Goal: Information Seeking & Learning: Learn about a topic

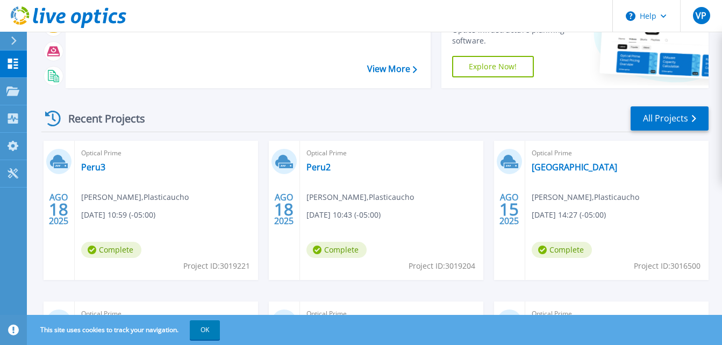
scroll to position [107, 0]
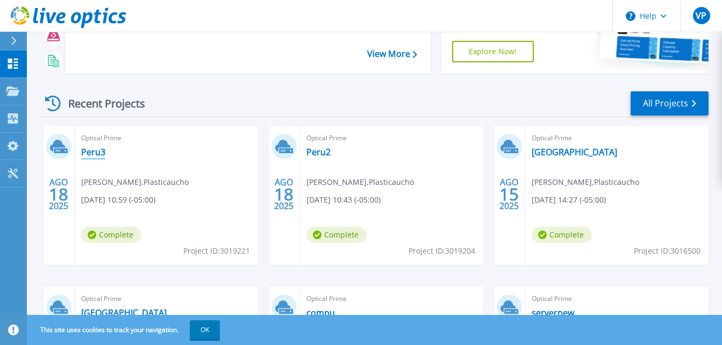
click at [101, 151] on link "Peru3" at bounding box center [93, 152] width 24 height 11
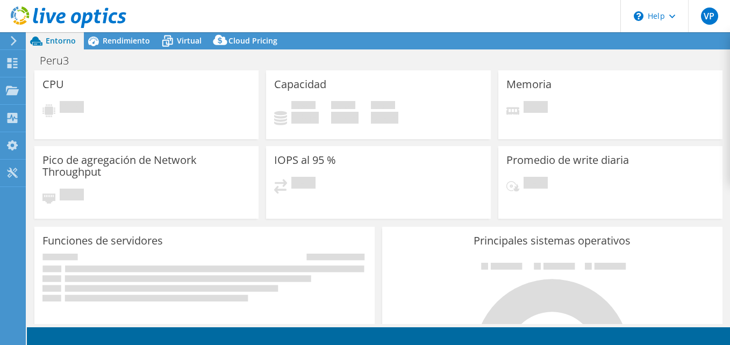
select select "USD"
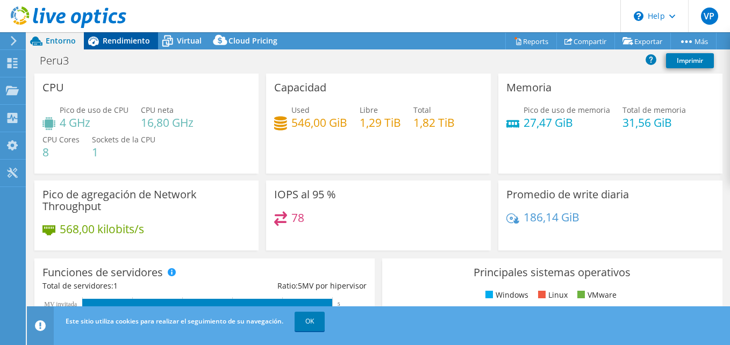
click at [124, 39] on span "Rendimiento" at bounding box center [126, 40] width 47 height 10
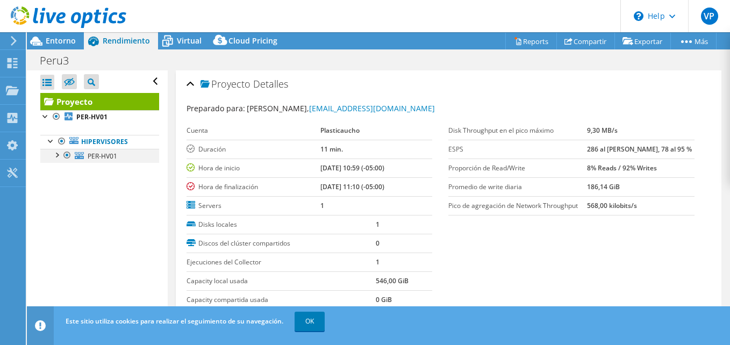
click at [55, 159] on div at bounding box center [56, 154] width 11 height 11
click at [63, 182] on div at bounding box center [61, 182] width 11 height 11
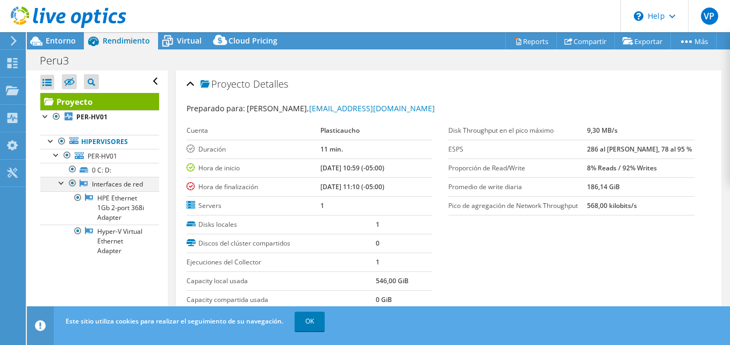
click at [63, 181] on div at bounding box center [61, 182] width 11 height 11
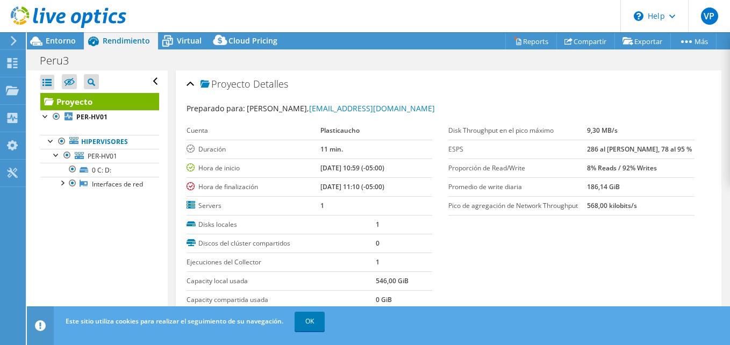
click at [40, 118] on div "Abrir todo Cerrar todo Ocultar nodos excluidos Filtro de árbol del proyecto" at bounding box center [97, 197] width 140 height 254
click at [43, 118] on div at bounding box center [45, 115] width 11 height 11
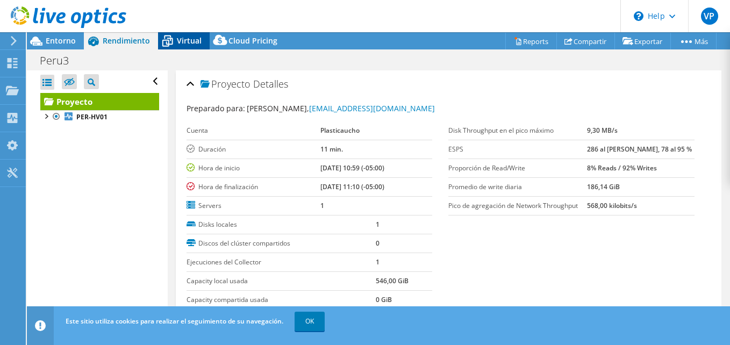
click at [181, 39] on span "Virtual" at bounding box center [189, 40] width 25 height 10
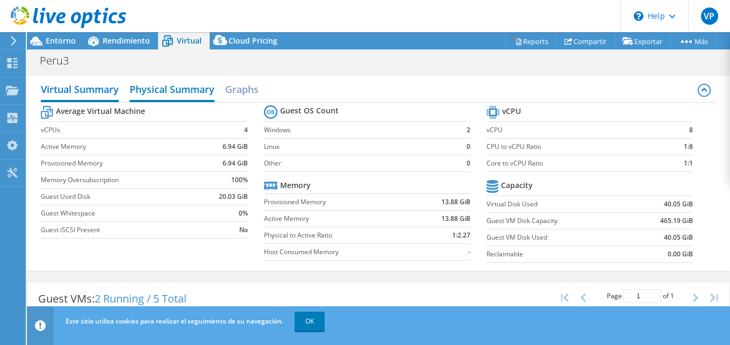
click at [162, 90] on h2 "Physical Summary" at bounding box center [172, 90] width 85 height 24
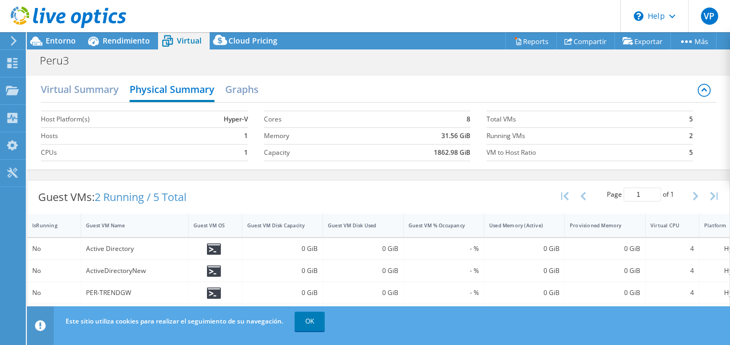
scroll to position [41, 0]
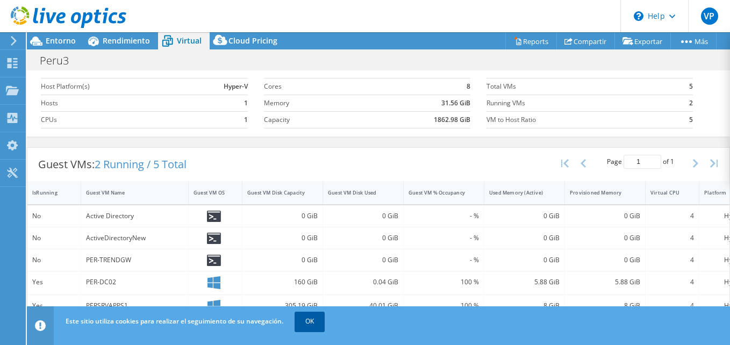
click at [317, 323] on link "OK" at bounding box center [310, 321] width 30 height 19
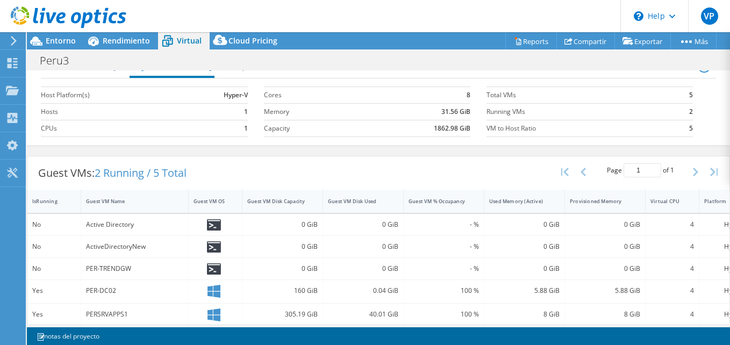
scroll to position [0, 0]
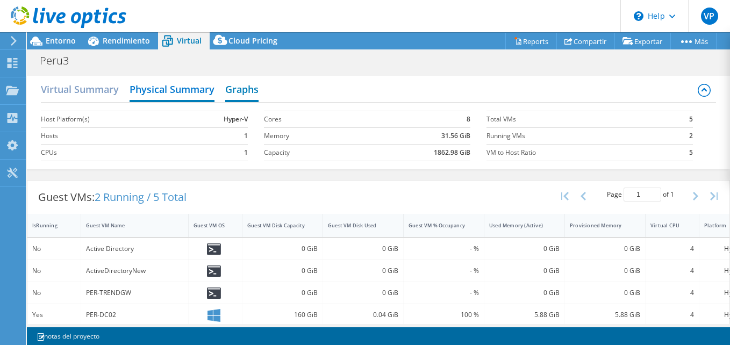
click at [246, 93] on h2 "Graphs" at bounding box center [241, 90] width 33 height 24
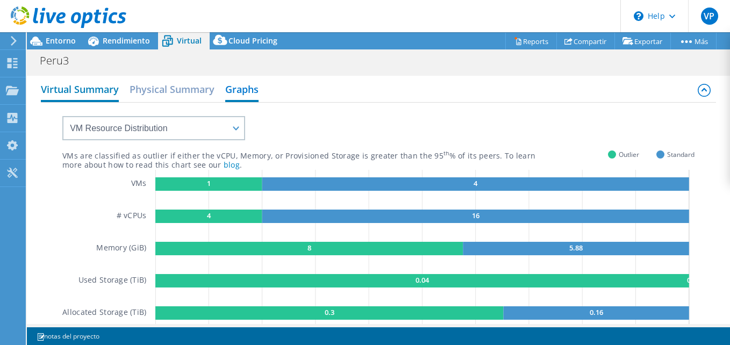
click at [93, 97] on h2 "Virtual Summary" at bounding box center [80, 90] width 78 height 24
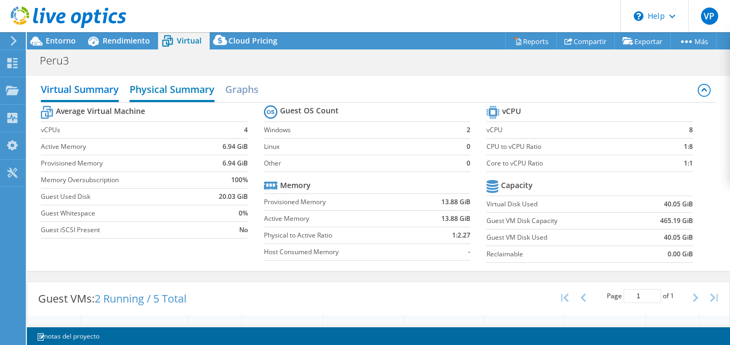
click at [182, 84] on h2 "Physical Summary" at bounding box center [172, 90] width 85 height 24
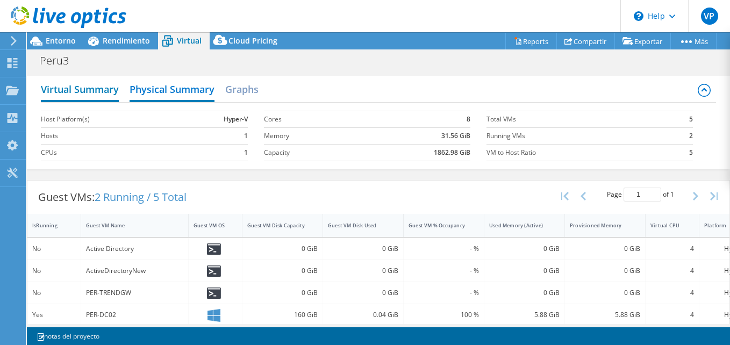
click at [102, 94] on h2 "Virtual Summary" at bounding box center [80, 90] width 78 height 24
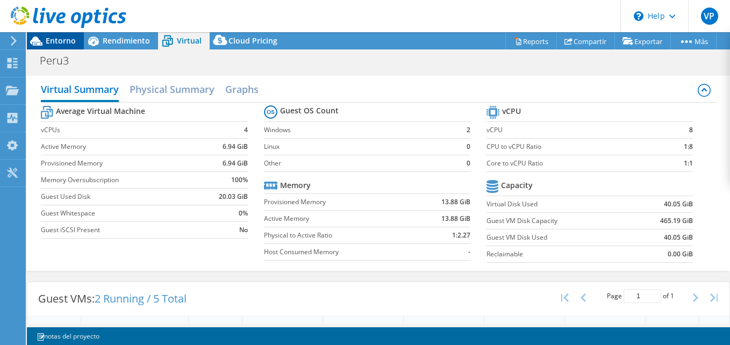
click at [58, 39] on span "Entorno" at bounding box center [61, 40] width 30 height 10
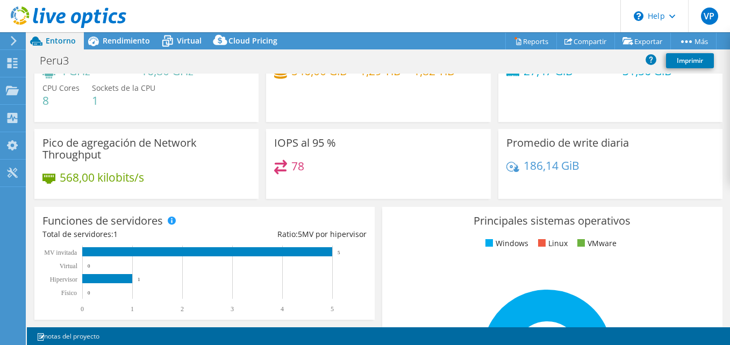
scroll to position [161, 0]
